Goal: Information Seeking & Learning: Learn about a topic

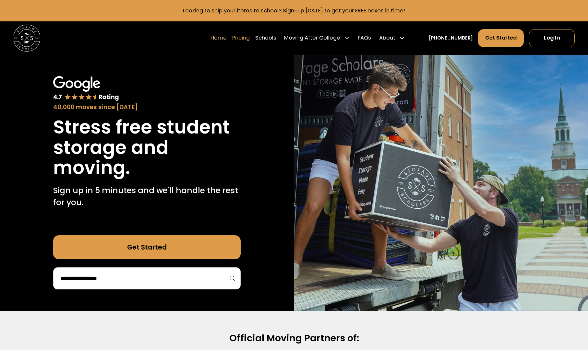
click at [250, 35] on link "Pricing" at bounding box center [241, 38] width 18 height 19
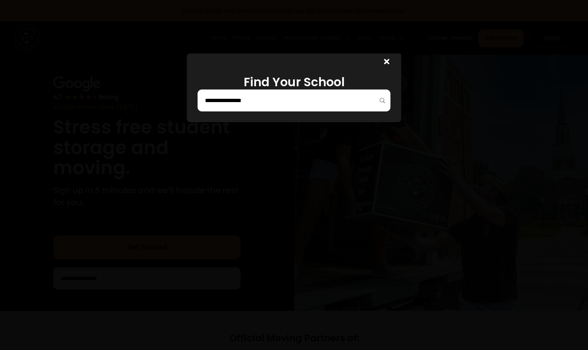
click at [268, 105] on input "search" at bounding box center [293, 100] width 179 height 11
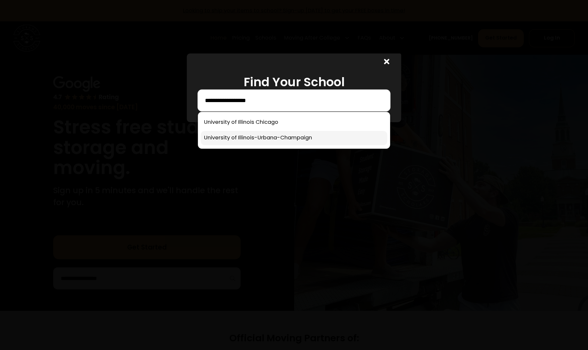
click at [302, 137] on link at bounding box center [294, 138] width 187 height 14
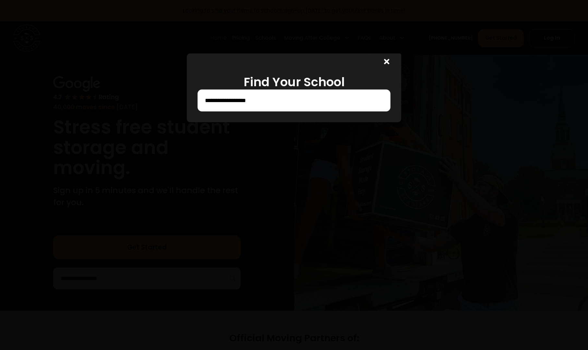
click at [295, 102] on input "**********" at bounding box center [293, 100] width 179 height 11
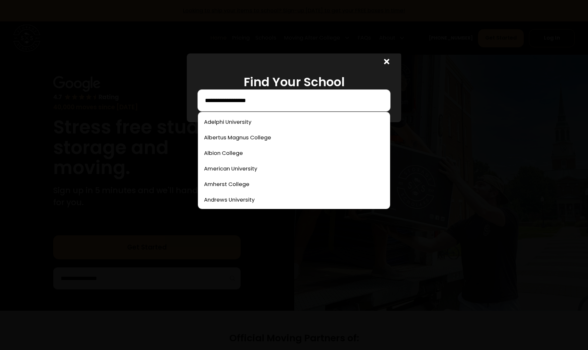
type input "**********"
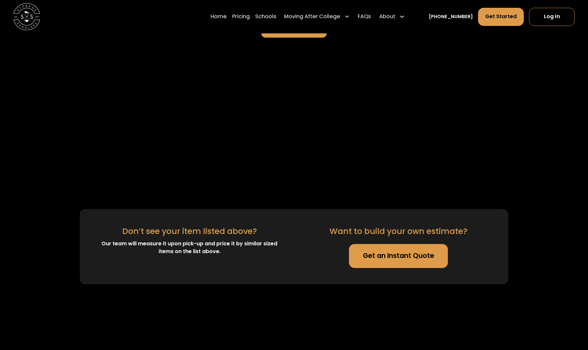
scroll to position [1558, 0]
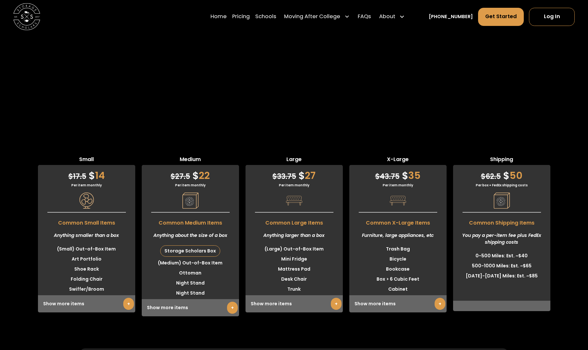
click at [129, 298] on link "+" at bounding box center [128, 304] width 11 height 12
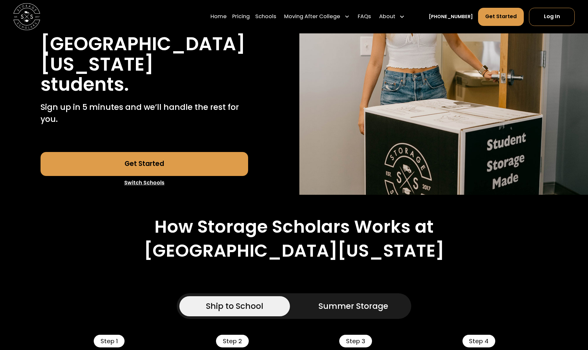
scroll to position [0, 0]
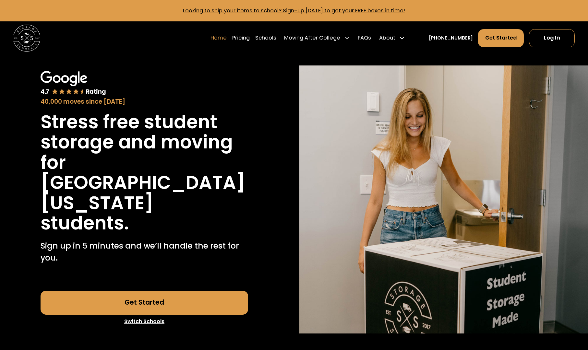
click at [227, 38] on link "Home" at bounding box center [219, 38] width 16 height 19
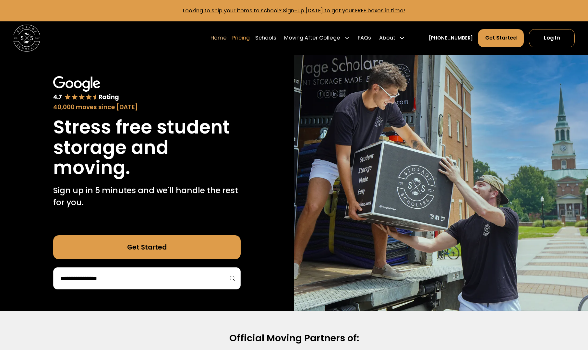
click at [247, 41] on link "Pricing" at bounding box center [241, 38] width 18 height 19
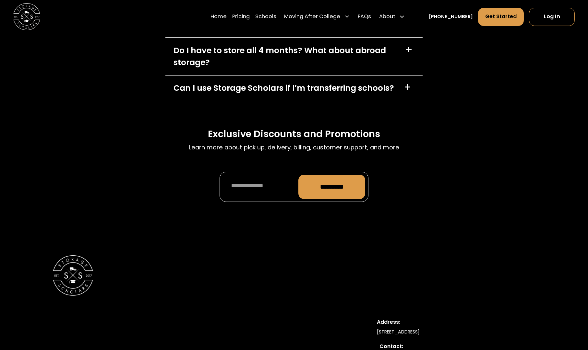
scroll to position [2917, 0]
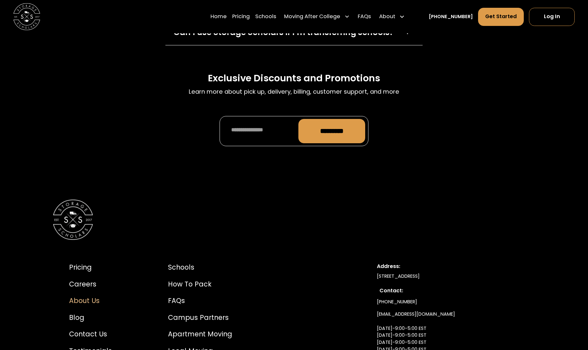
click at [92, 296] on div "About Us" at bounding box center [90, 301] width 43 height 10
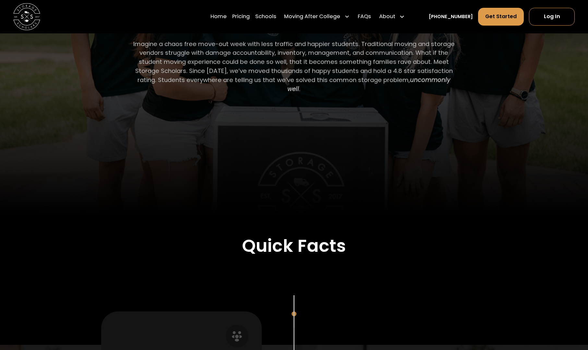
scroll to position [338, 0]
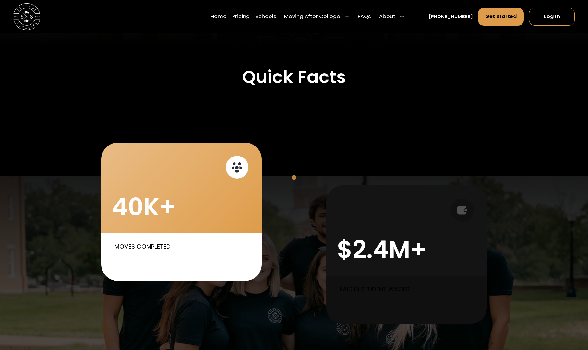
click at [218, 197] on div "40K+" at bounding box center [181, 188] width 161 height 90
click at [175, 203] on div "40K+" at bounding box center [181, 188] width 161 height 90
click at [177, 203] on div "40K+" at bounding box center [181, 188] width 161 height 90
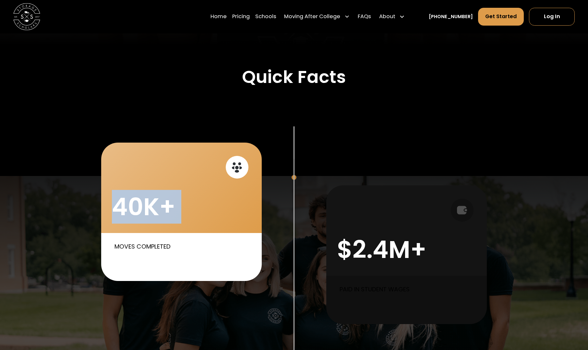
click at [177, 203] on div "40K+" at bounding box center [181, 188] width 161 height 90
click at [194, 201] on div "40K+" at bounding box center [181, 188] width 161 height 90
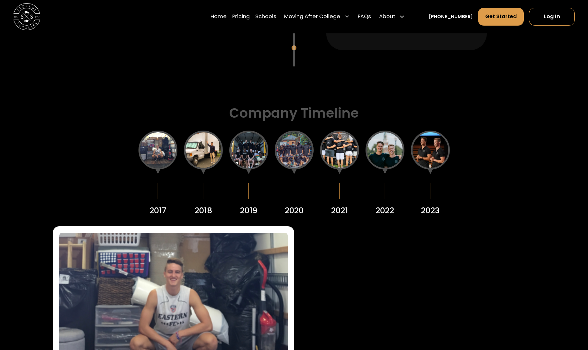
scroll to position [889, 0]
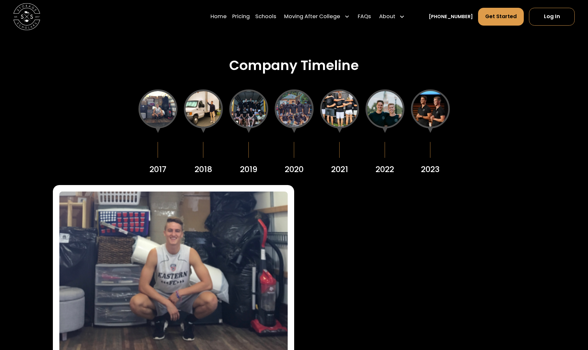
click at [212, 113] on div at bounding box center [203, 109] width 39 height 39
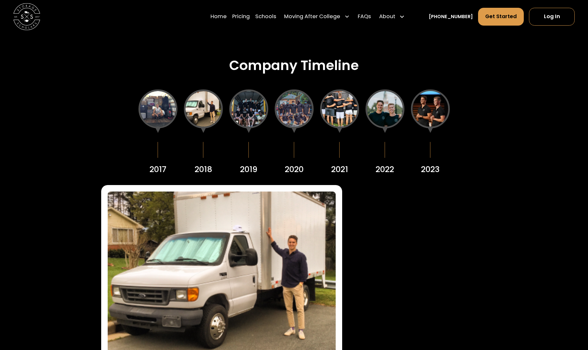
click at [425, 113] on div at bounding box center [430, 109] width 39 height 39
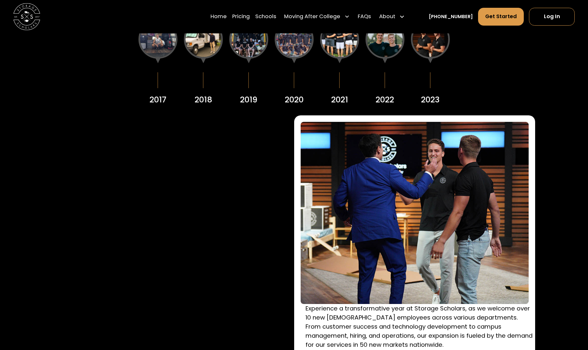
scroll to position [835, 0]
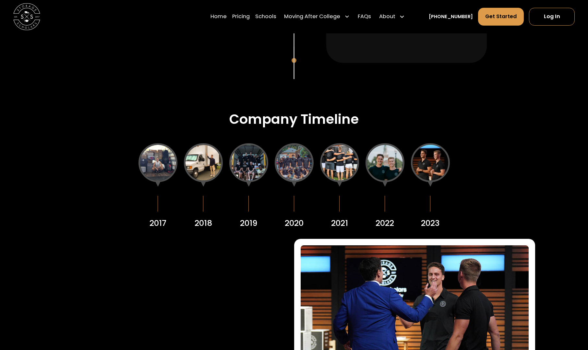
click at [164, 160] on div at bounding box center [158, 162] width 39 height 39
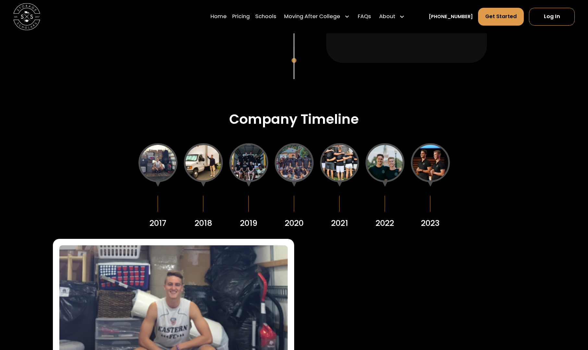
click at [212, 161] on div at bounding box center [203, 162] width 39 height 39
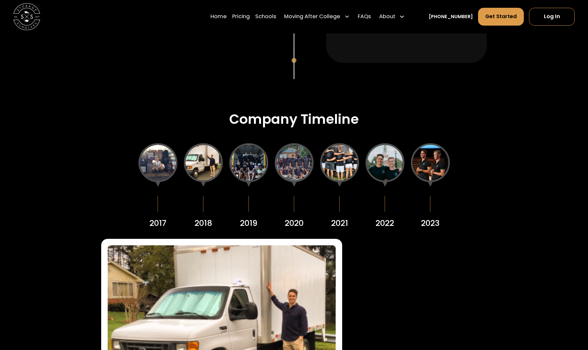
click at [247, 161] on div at bounding box center [248, 162] width 39 height 39
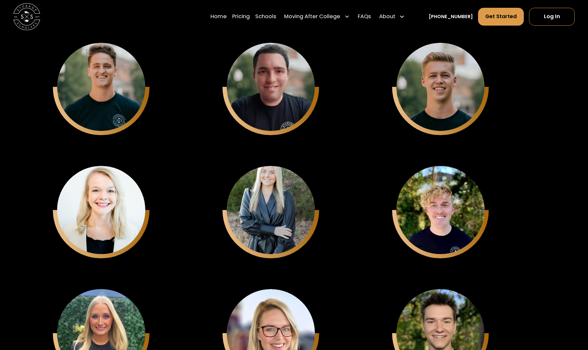
scroll to position [1785, 0]
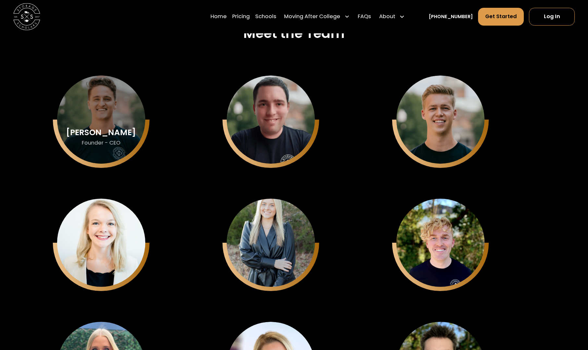
click at [95, 111] on div "[PERSON_NAME] Founder - CEO" at bounding box center [101, 120] width 89 height 89
click at [95, 110] on div "[PERSON_NAME] Founder - CEO" at bounding box center [101, 120] width 89 height 89
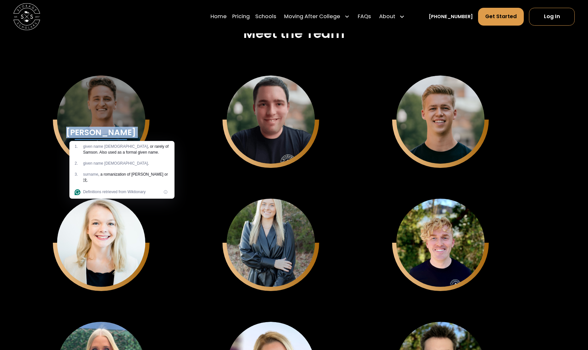
click at [99, 126] on div "[PERSON_NAME] Founder - CEO" at bounding box center [101, 120] width 89 height 89
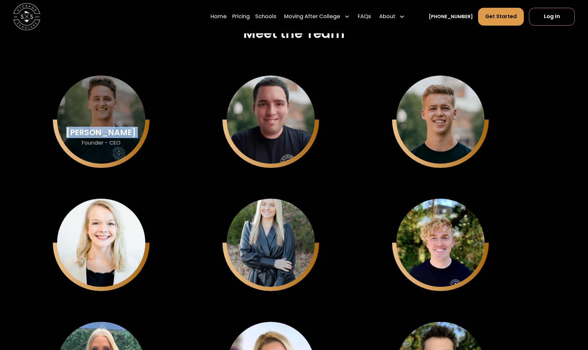
click at [96, 124] on div "[PERSON_NAME] Founder - CEO" at bounding box center [101, 120] width 89 height 89
click at [95, 122] on div "[PERSON_NAME] Founder - CEO" at bounding box center [101, 120] width 89 height 89
click at [95, 121] on div "[PERSON_NAME] Founder - CEO" at bounding box center [101, 120] width 89 height 89
click at [94, 120] on div "[PERSON_NAME] Founder - CEO" at bounding box center [101, 120] width 89 height 89
click at [92, 117] on div "[PERSON_NAME] Founder - CEO" at bounding box center [101, 120] width 89 height 89
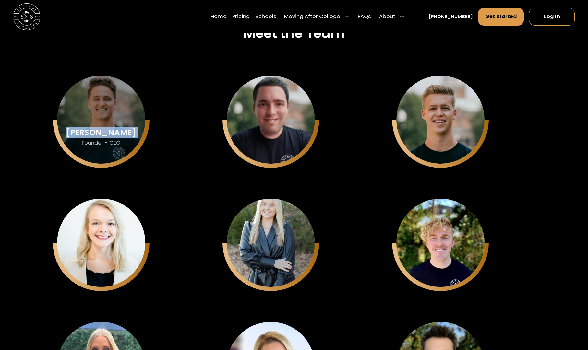
click at [94, 114] on div "[PERSON_NAME] Founder - CEO" at bounding box center [101, 120] width 89 height 89
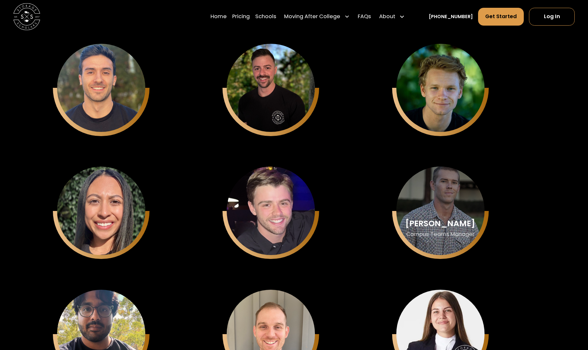
scroll to position [2356, 0]
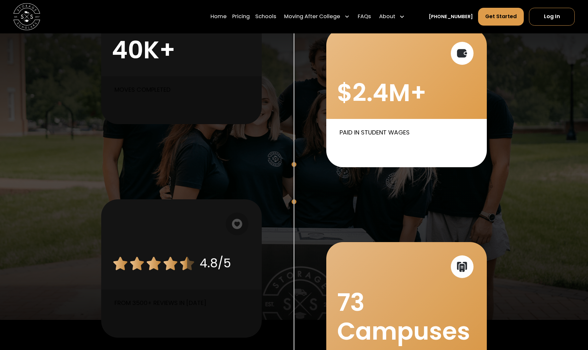
scroll to position [651, 0]
